Goal: Find specific page/section: Find specific page/section

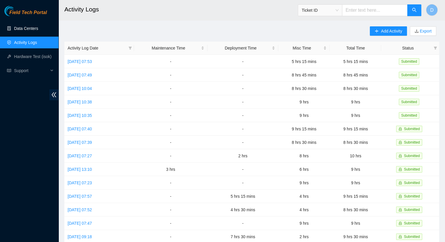
click at [38, 31] on link "Data Centers" at bounding box center [26, 28] width 24 height 5
